Goal: Task Accomplishment & Management: Manage account settings

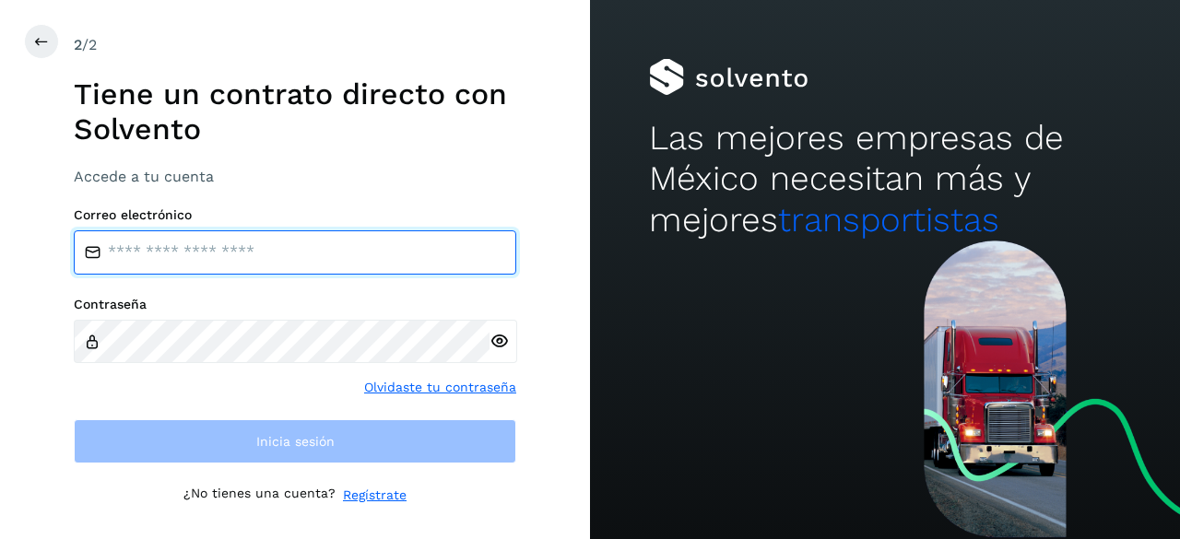
type input "**********"
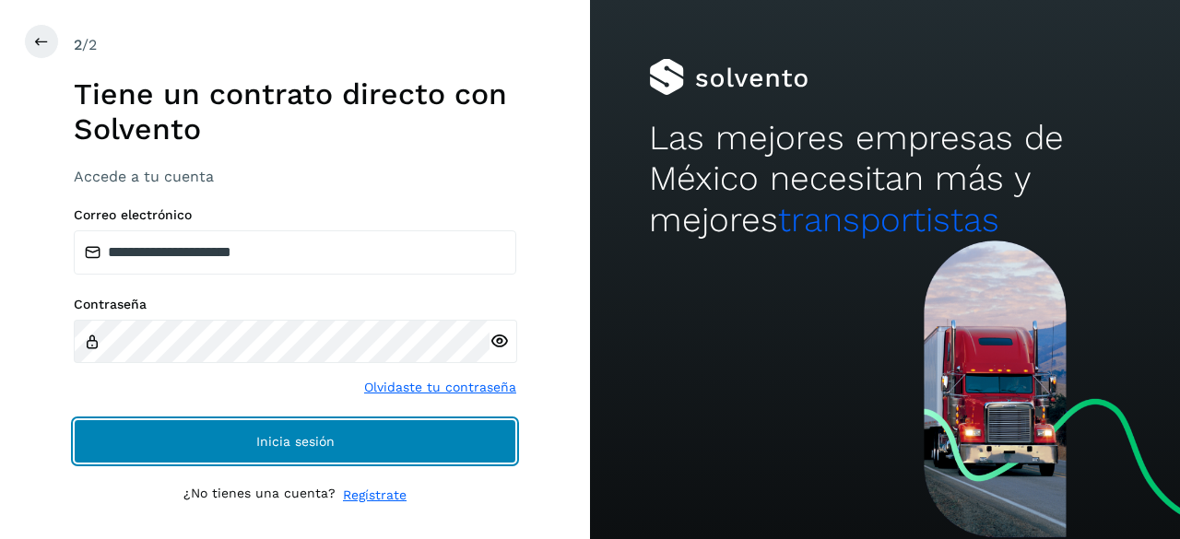
click at [107, 427] on button "Inicia sesión" at bounding box center [295, 441] width 442 height 44
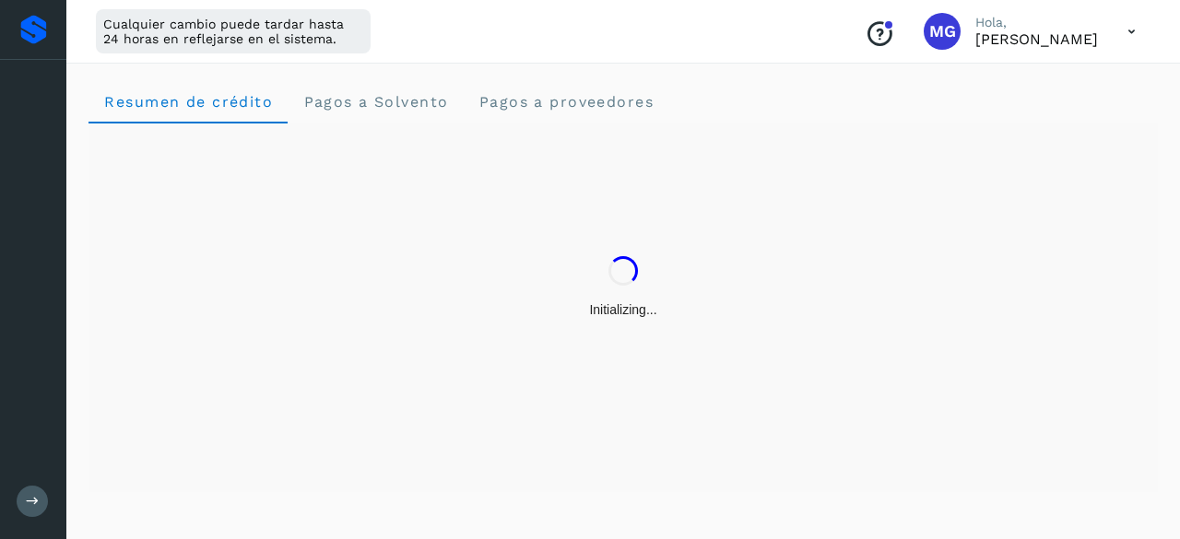
click at [107, 427] on div "Initializing..." at bounding box center [622, 287] width 1069 height 328
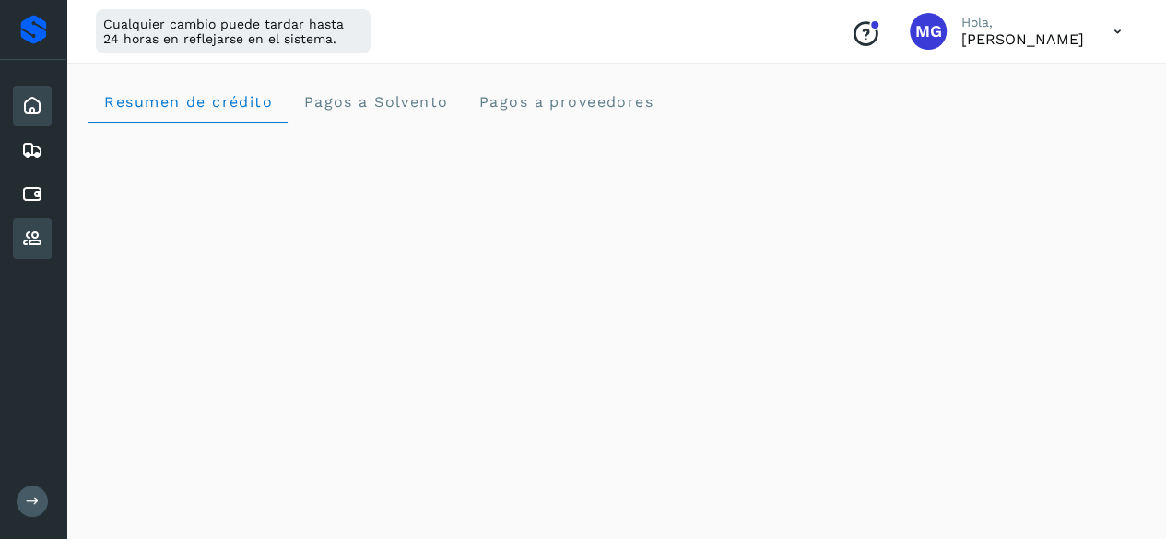
click at [30, 229] on icon at bounding box center [32, 239] width 22 height 22
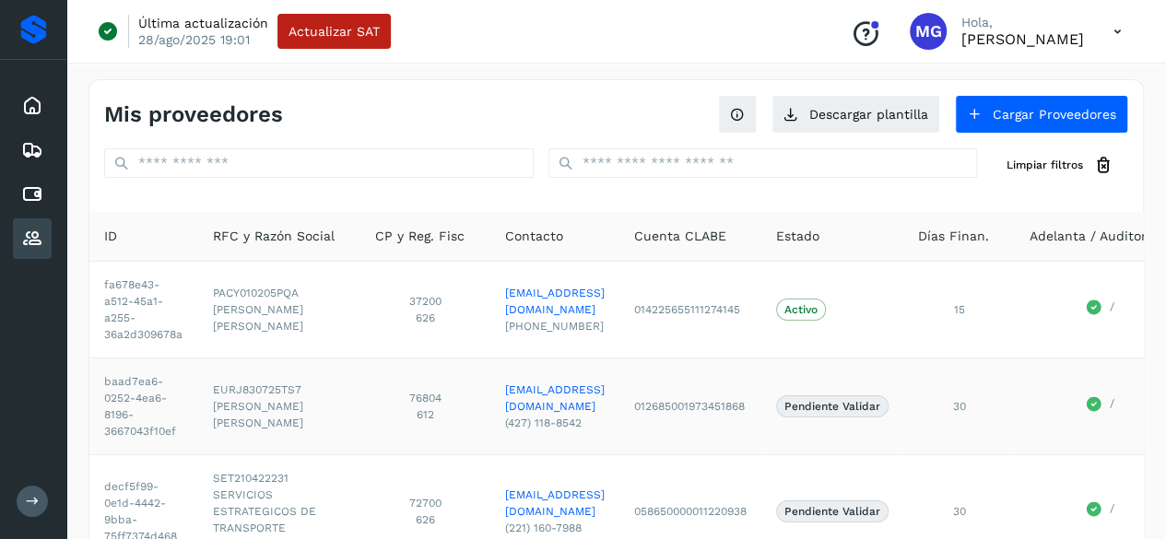
scroll to position [240, 0]
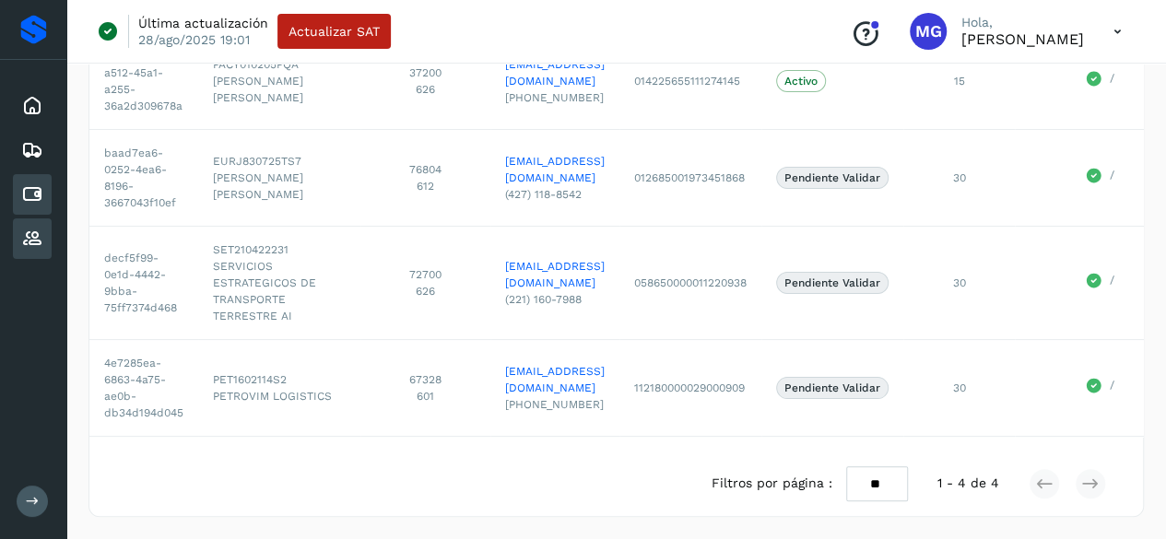
click at [41, 187] on icon at bounding box center [32, 194] width 22 height 22
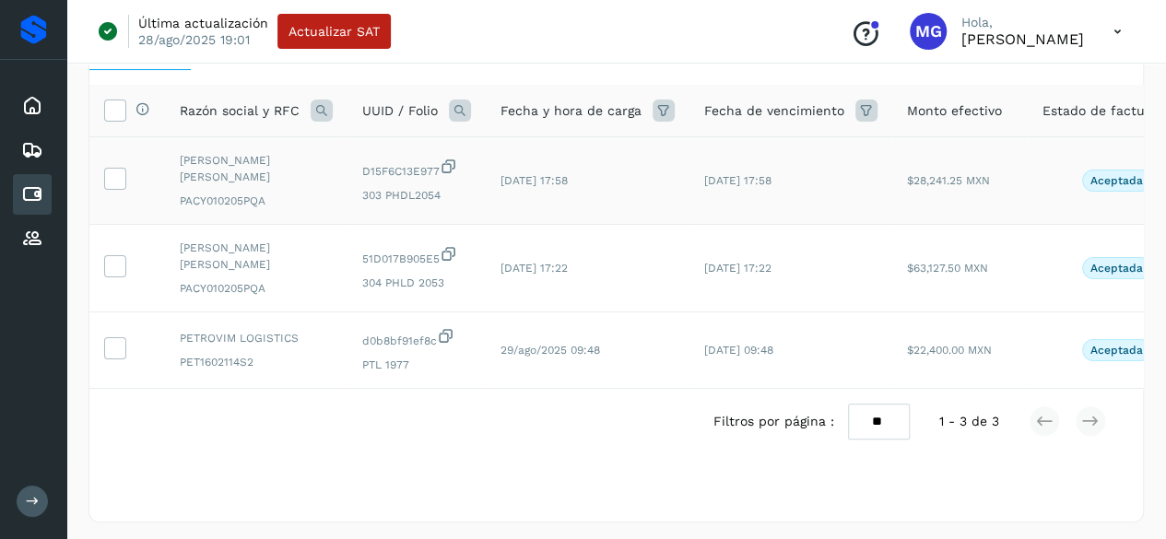
scroll to position [75, 0]
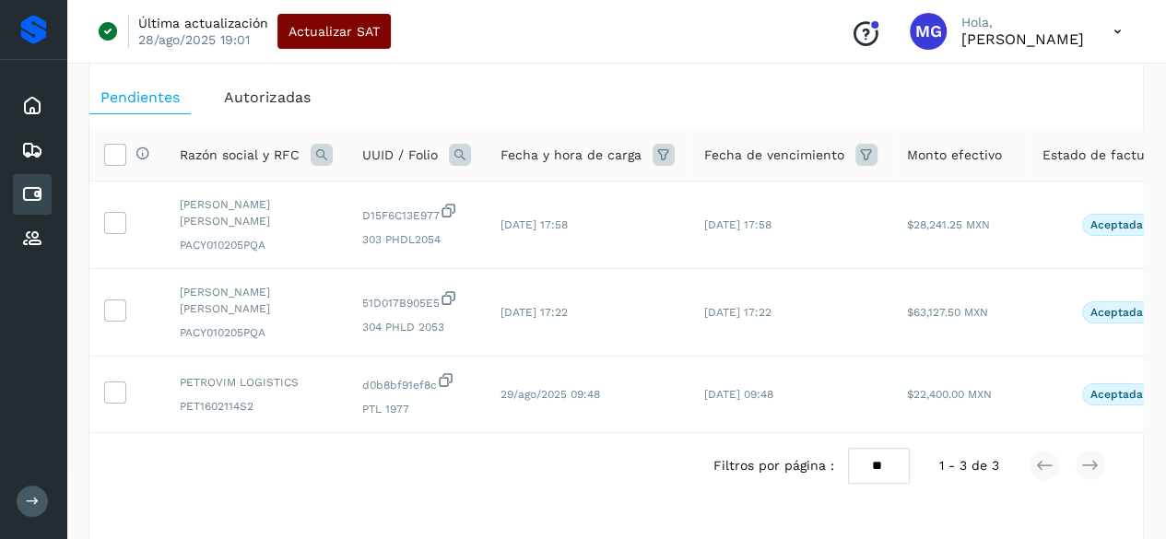
click at [362, 22] on button "Actualizar SAT" at bounding box center [333, 31] width 113 height 35
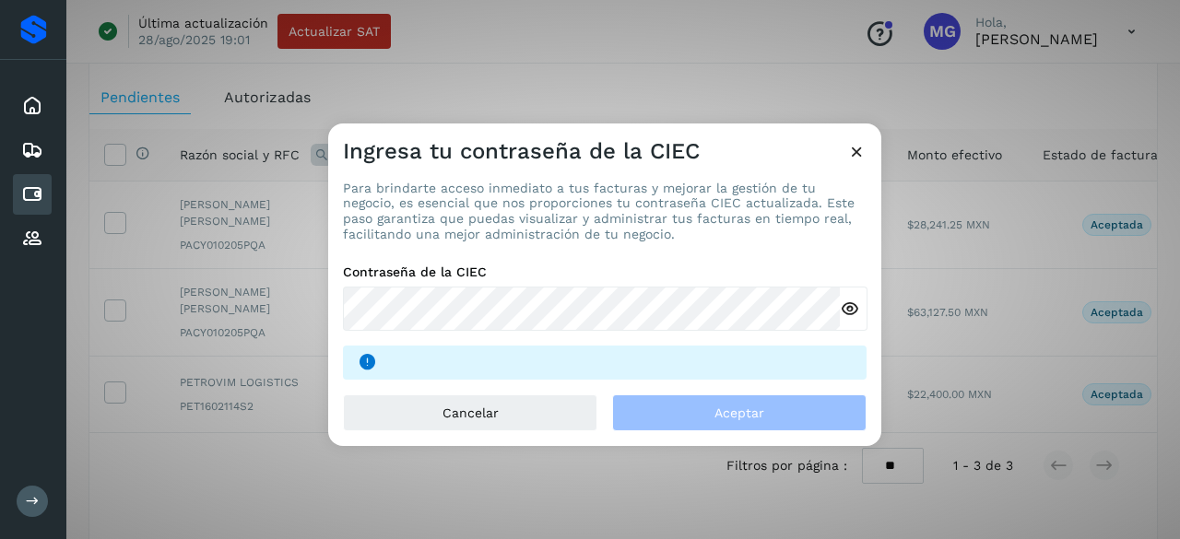
click at [859, 156] on icon at bounding box center [856, 150] width 19 height 19
